Goal: Task Accomplishment & Management: Manage account settings

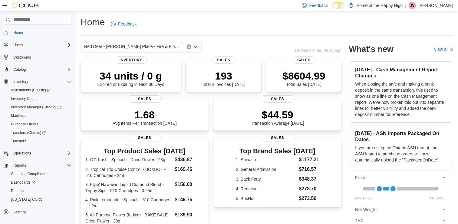
click at [426, 4] on p "Jessica Semple" at bounding box center [436, 5] width 35 height 7
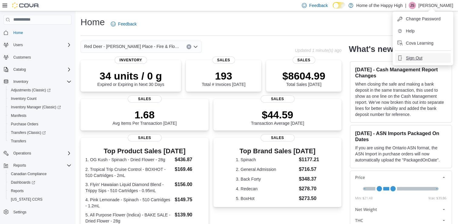
click at [411, 59] on span "Sign Out" at bounding box center [414, 58] width 16 height 6
